Goal: Transaction & Acquisition: Purchase product/service

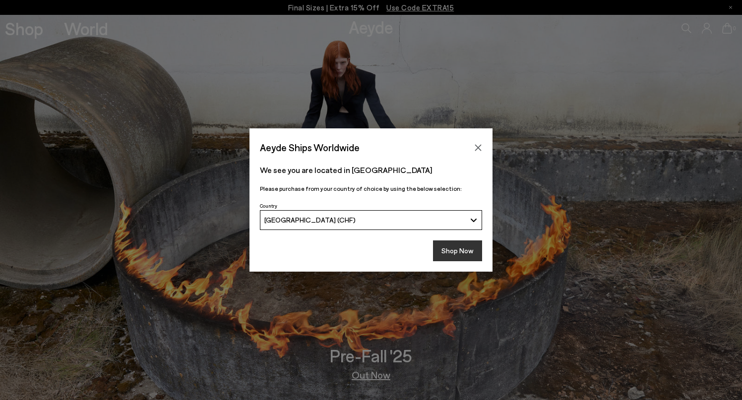
click at [466, 251] on button "Shop Now" at bounding box center [457, 250] width 49 height 21
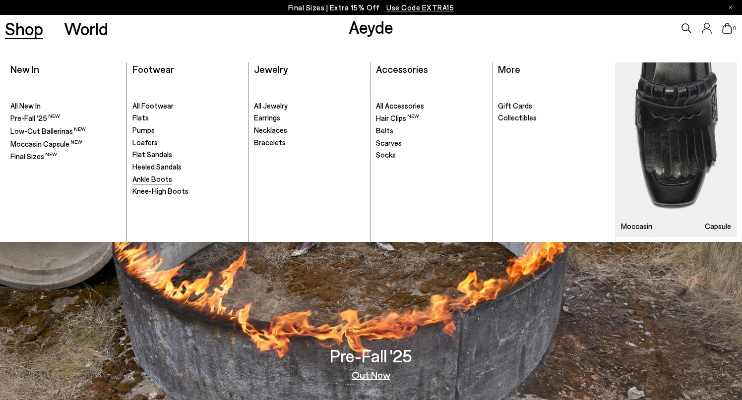
click at [155, 178] on span "Ankle Boots" at bounding box center [152, 179] width 40 height 9
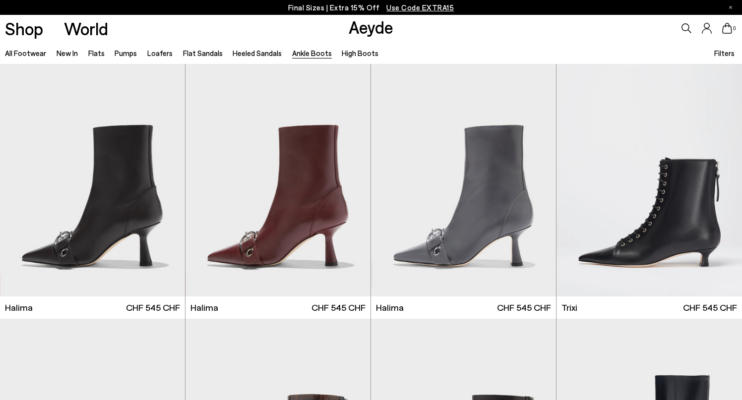
click at [722, 53] on span "Filters" at bounding box center [724, 53] width 20 height 9
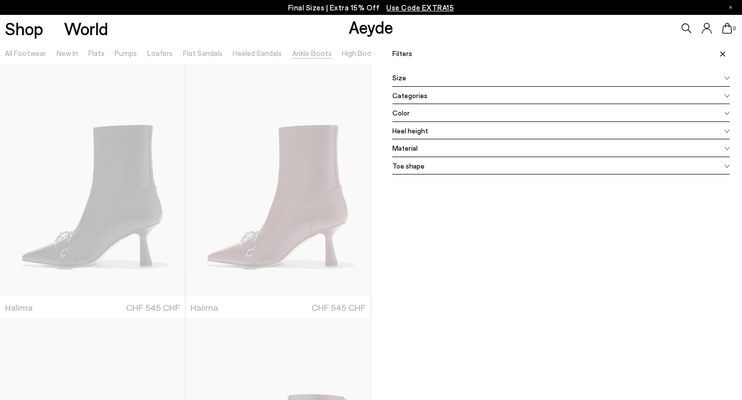
click at [408, 115] on span "Color" at bounding box center [400, 113] width 17 height 10
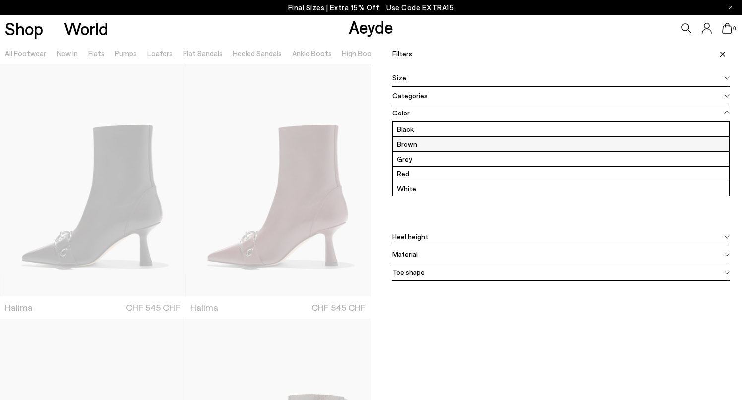
click at [409, 147] on label "Brown" at bounding box center [561, 144] width 336 height 14
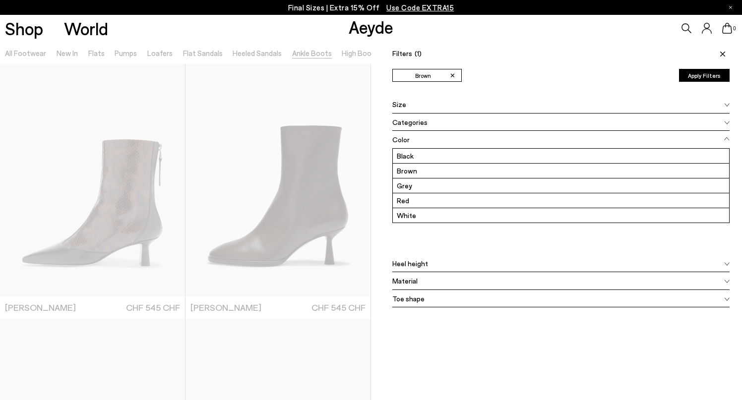
click at [725, 53] on span at bounding box center [720, 54] width 17 height 22
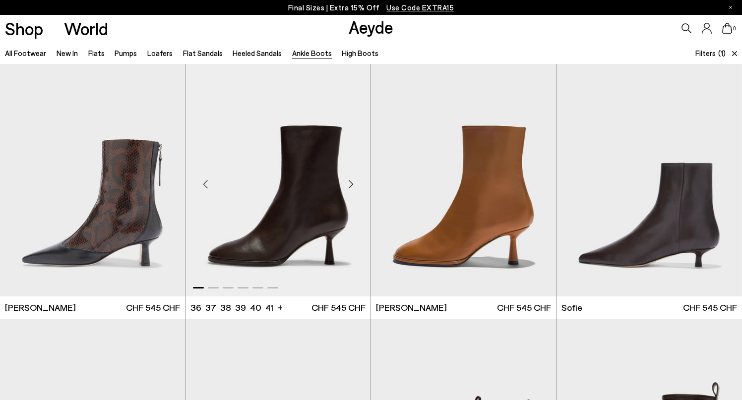
click at [352, 188] on div "Next slide" at bounding box center [351, 185] width 30 height 30
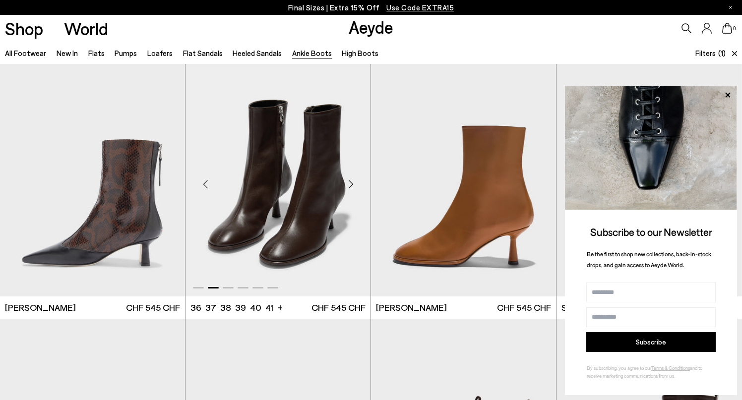
click at [351, 183] on div "Next slide" at bounding box center [351, 185] width 30 height 30
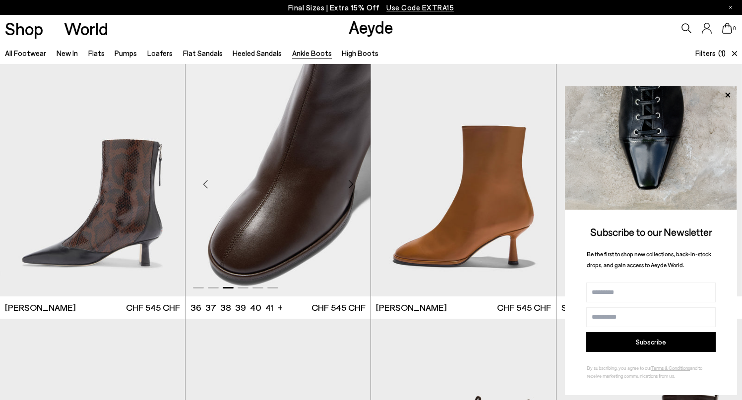
click at [351, 183] on div "Next slide" at bounding box center [351, 185] width 30 height 30
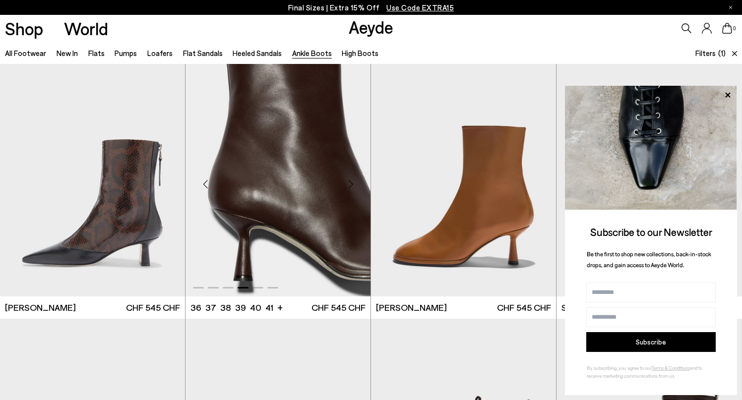
click at [351, 183] on div "Next slide" at bounding box center [351, 185] width 30 height 30
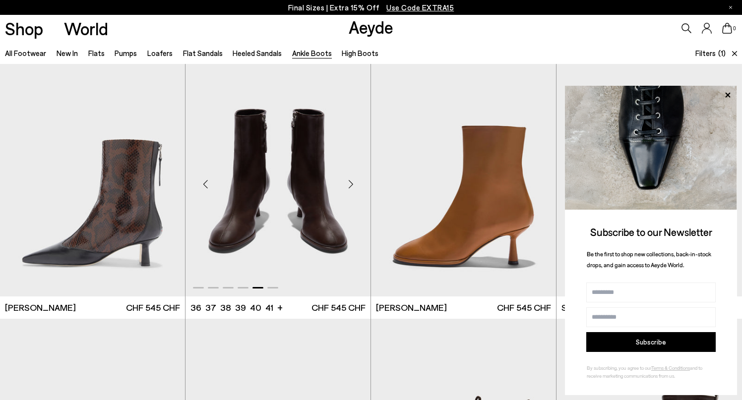
click at [351, 183] on div "Next slide" at bounding box center [351, 185] width 30 height 30
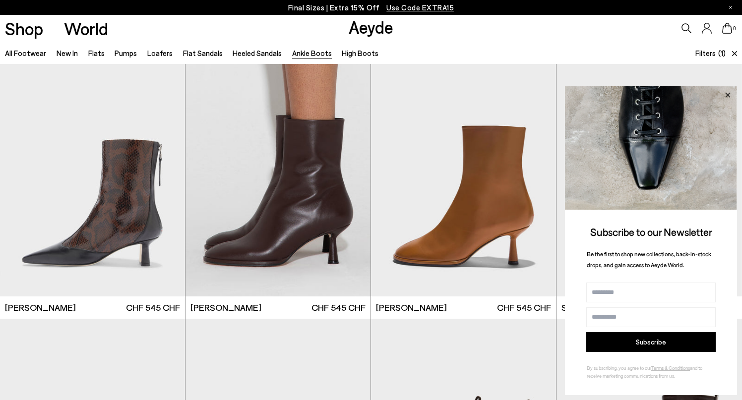
click at [728, 94] on icon at bounding box center [727, 94] width 5 height 5
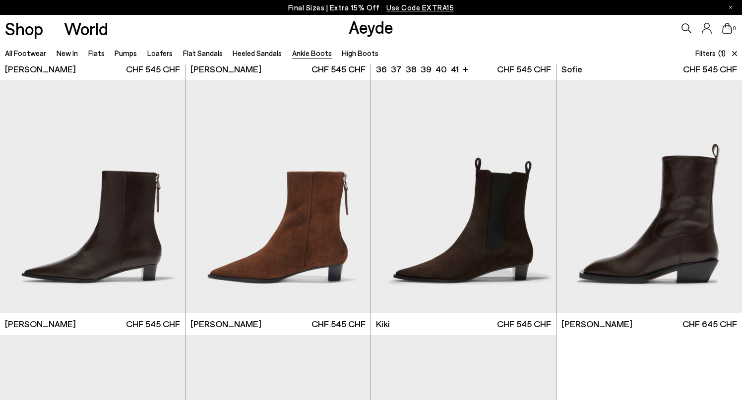
scroll to position [255, 0]
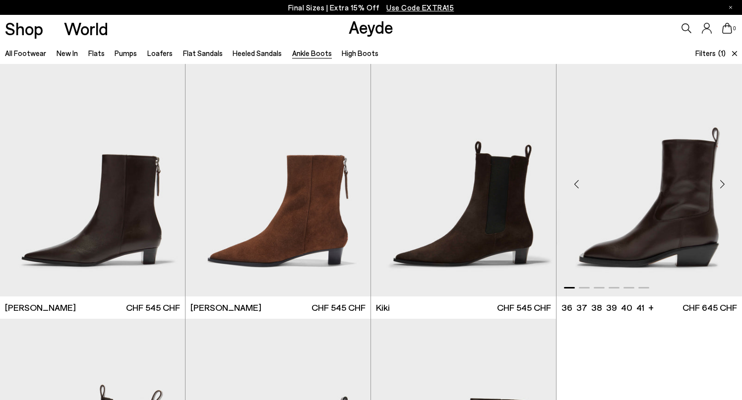
click at [722, 183] on div "Next slide" at bounding box center [722, 185] width 30 height 30
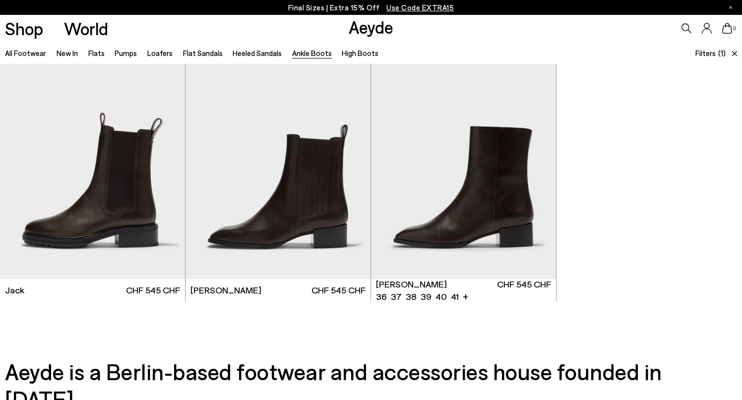
scroll to position [527, 0]
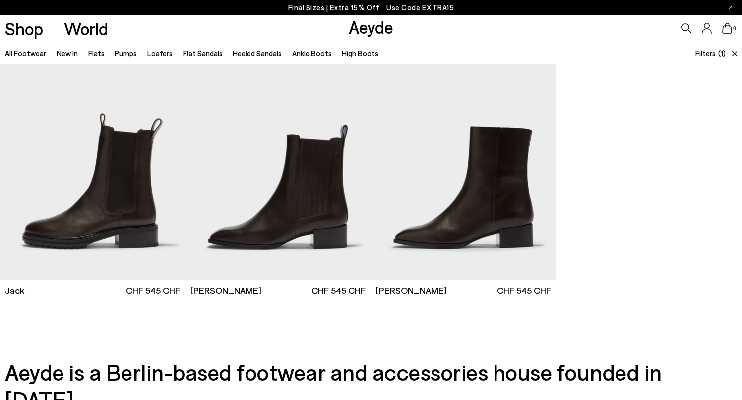
click at [344, 52] on link "High Boots" at bounding box center [360, 53] width 37 height 9
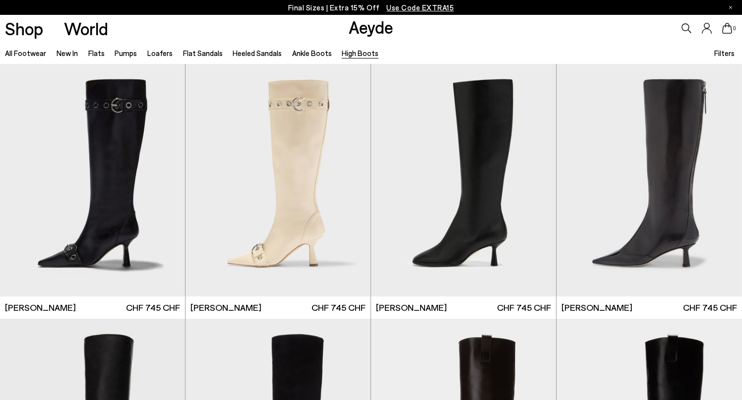
click at [725, 54] on span "Filters" at bounding box center [724, 53] width 20 height 9
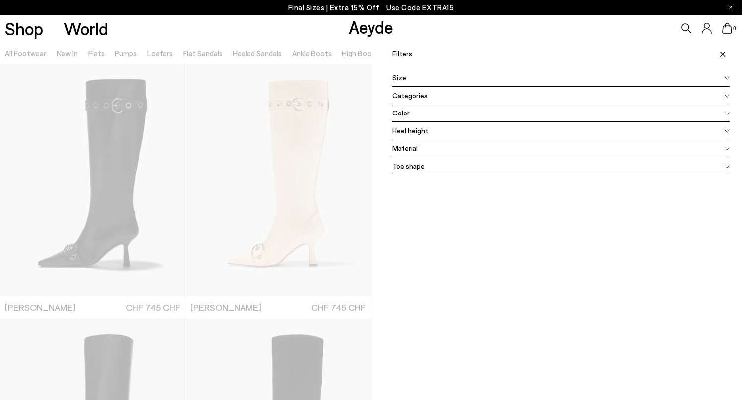
click at [397, 115] on span "Color" at bounding box center [400, 113] width 17 height 10
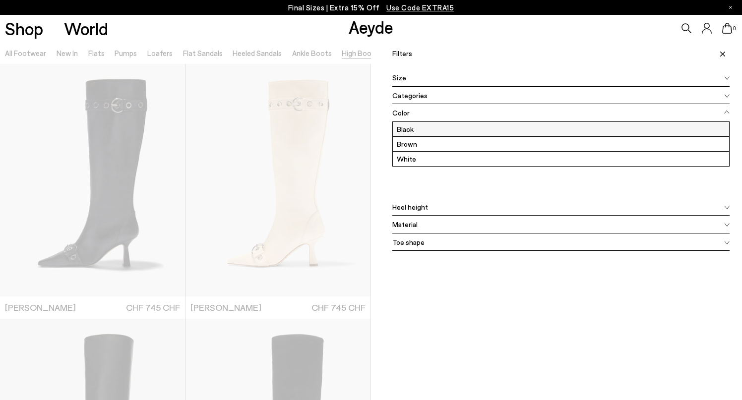
click at [408, 128] on label "Black" at bounding box center [561, 129] width 336 height 14
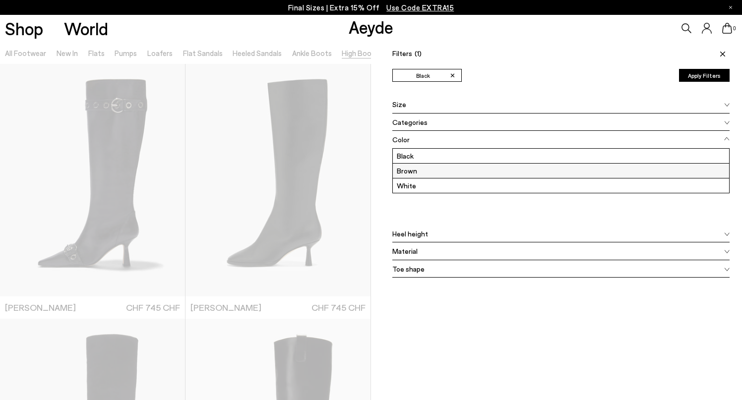
click at [398, 174] on label "Brown" at bounding box center [561, 171] width 336 height 14
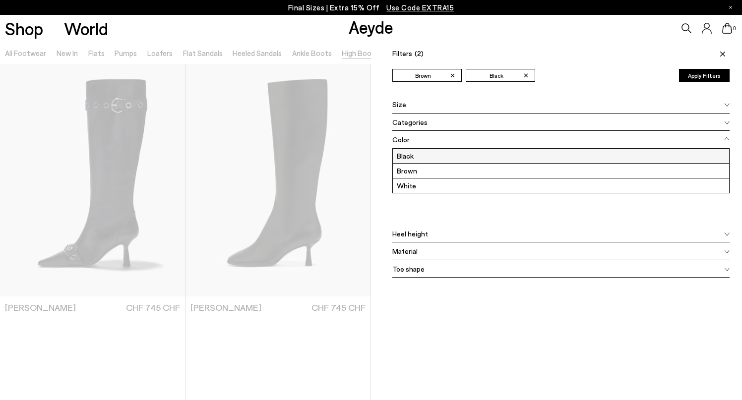
click at [427, 155] on label "Black" at bounding box center [561, 156] width 336 height 14
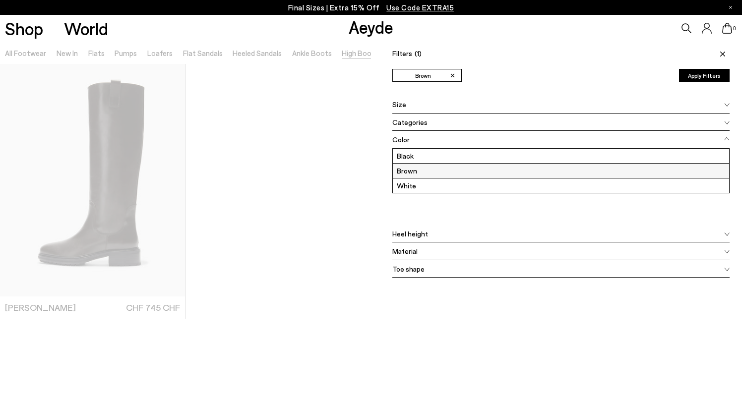
click at [420, 170] on label "Brown" at bounding box center [561, 171] width 336 height 14
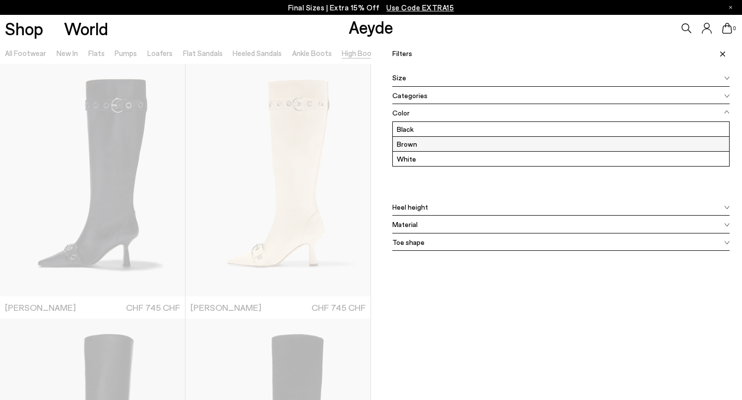
click at [411, 146] on label "Brown" at bounding box center [561, 144] width 336 height 14
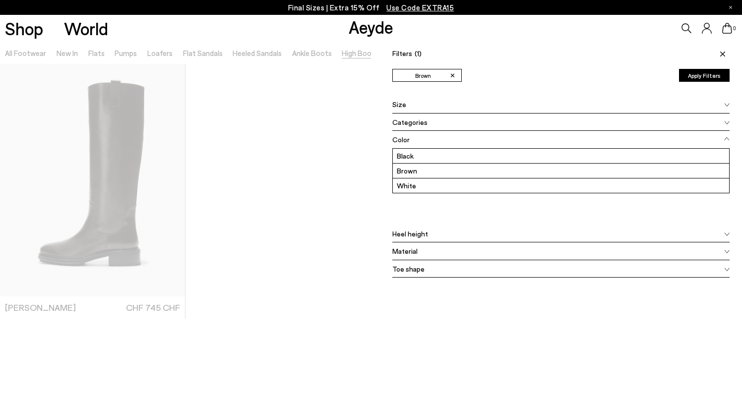
click at [722, 49] on span at bounding box center [720, 54] width 17 height 22
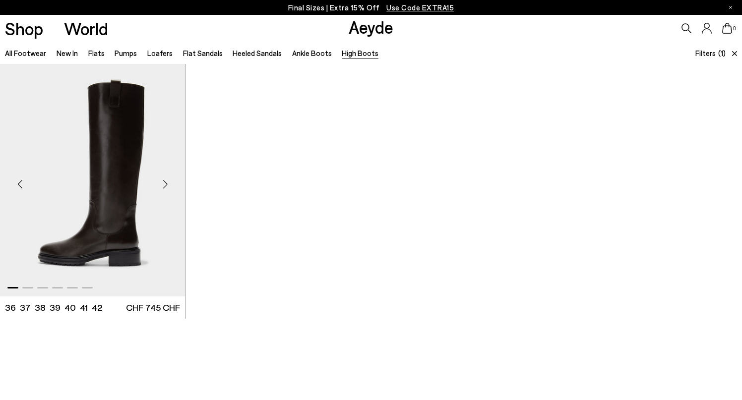
click at [176, 179] on div "Next slide" at bounding box center [165, 185] width 30 height 30
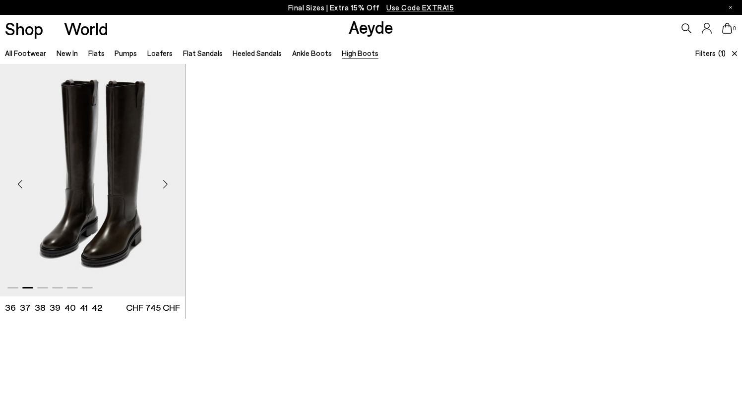
click at [127, 215] on img "2 / 6" at bounding box center [92, 180] width 185 height 233
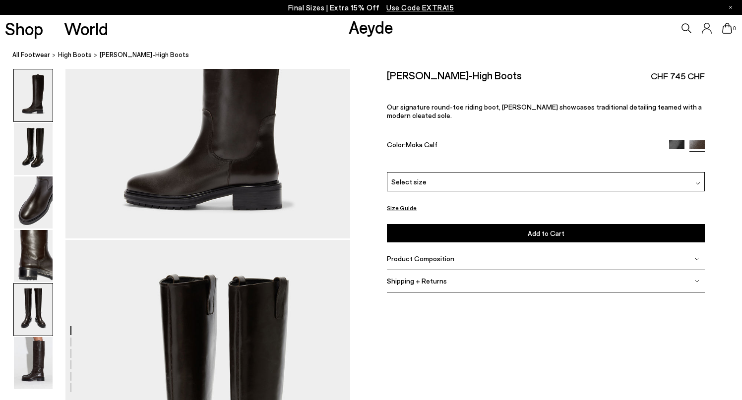
scroll to position [258, 0]
